Goal: Navigation & Orientation: Find specific page/section

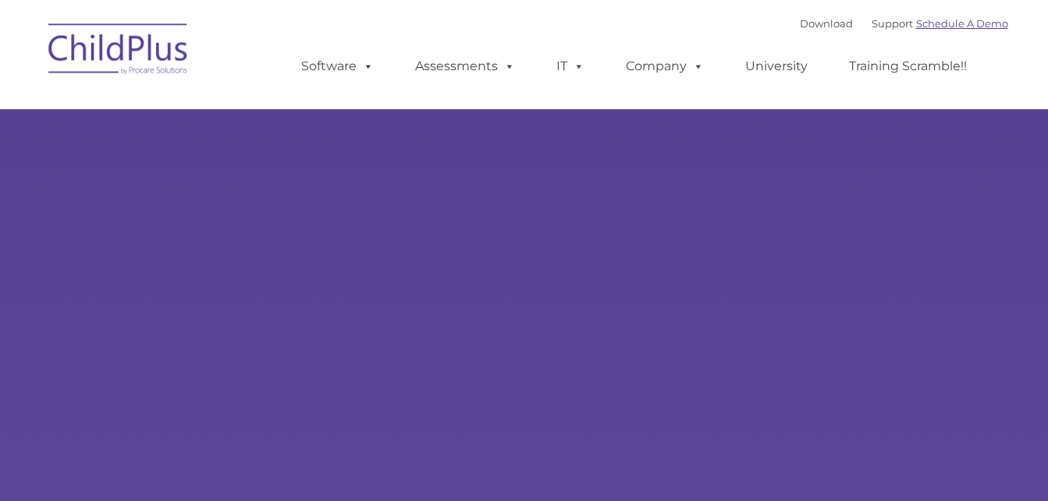
select select "MEDIUM"
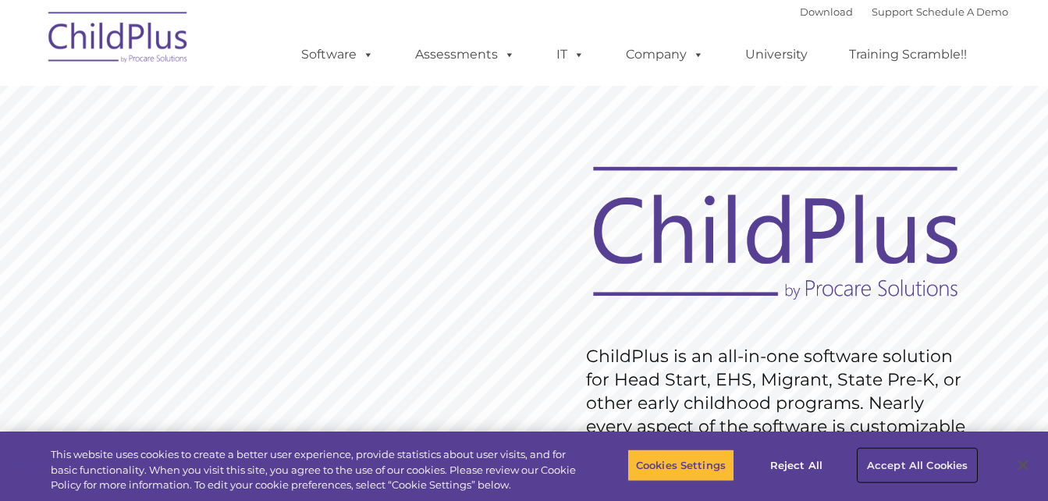
click at [917, 463] on button "Accept All Cookies" at bounding box center [917, 465] width 118 height 33
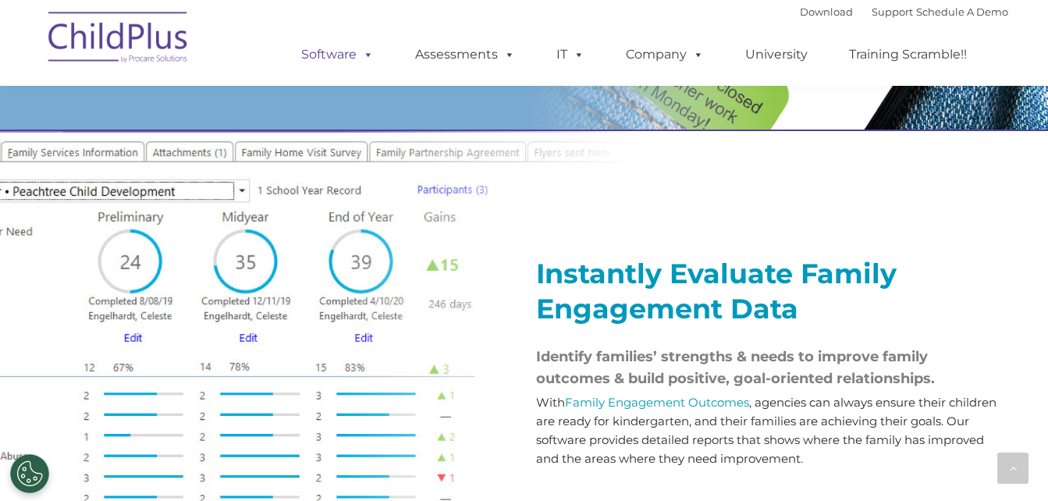
scroll to position [1668, 0]
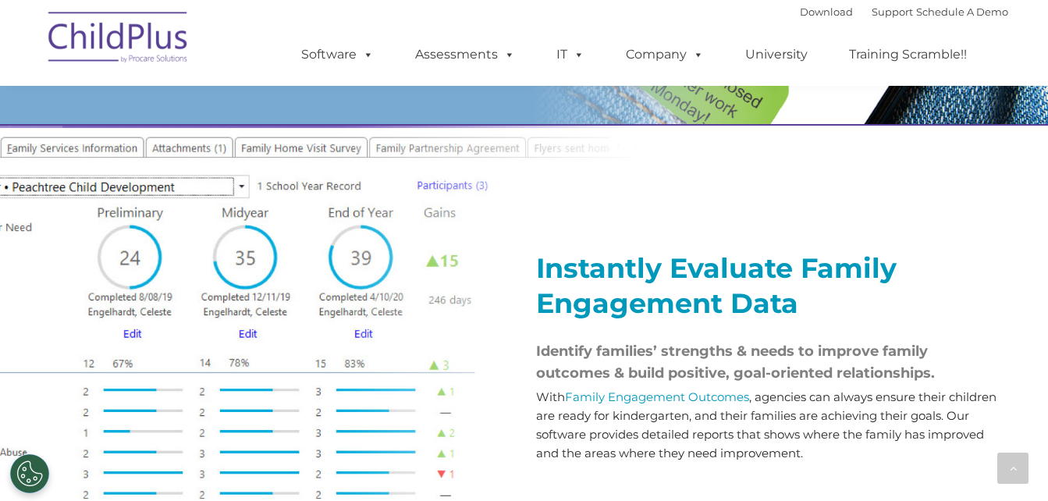
click at [924, 231] on div at bounding box center [766, 192] width 460 height 78
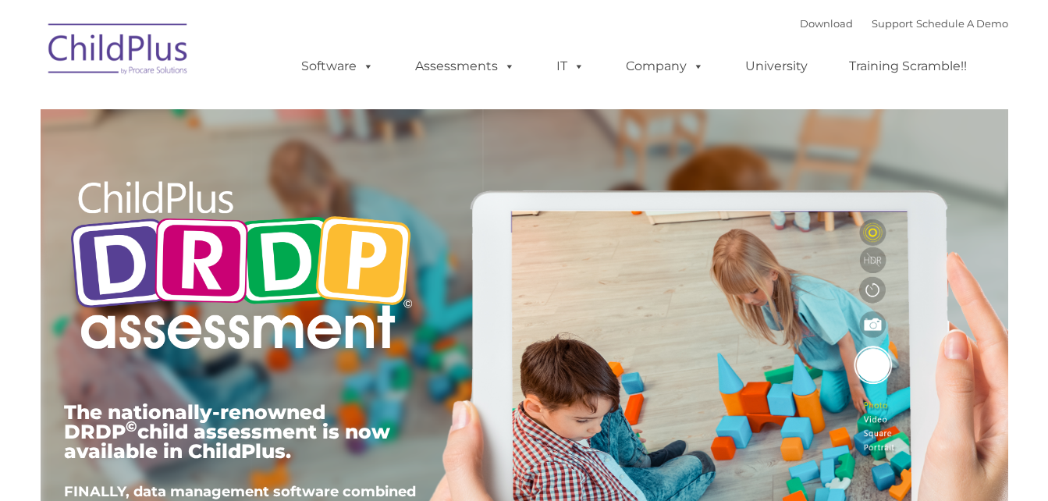
click at [105, 55] on img at bounding box center [119, 51] width 156 height 78
